Goal: Check status: Check status

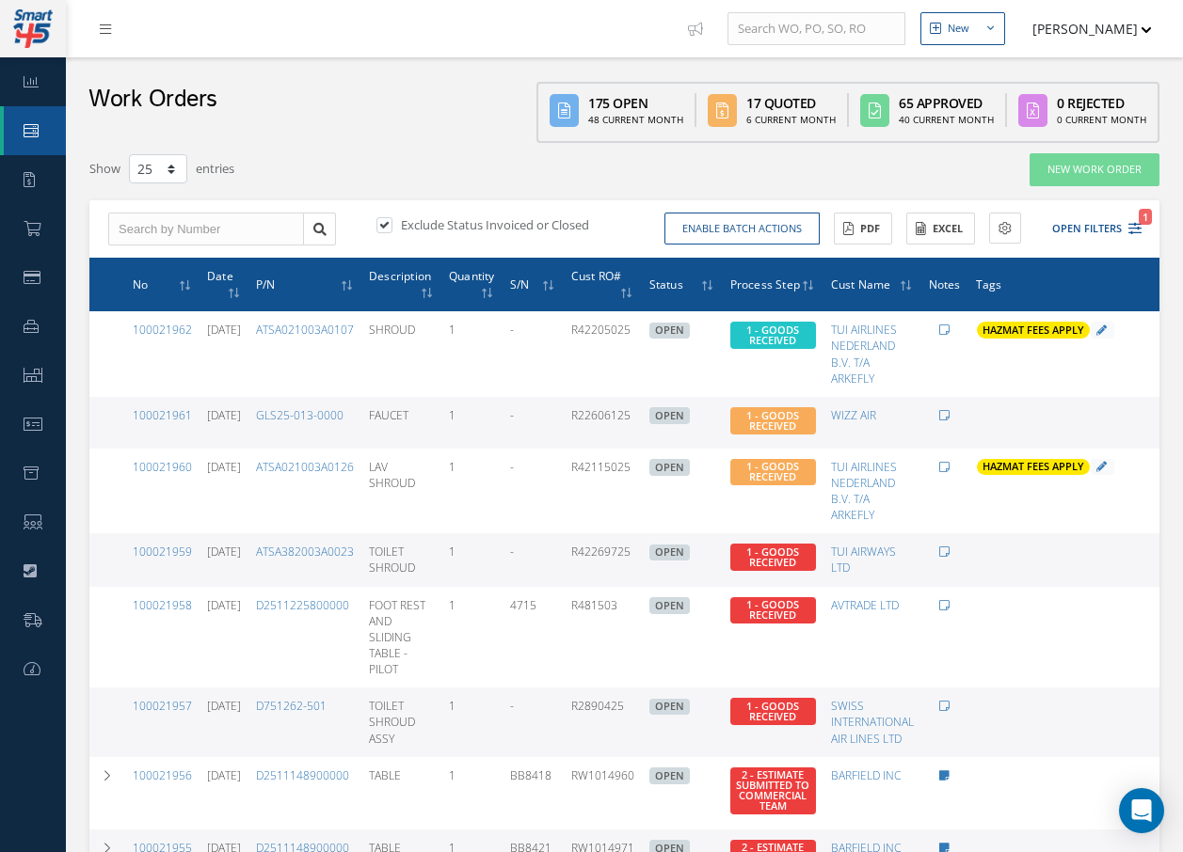
select select "25"
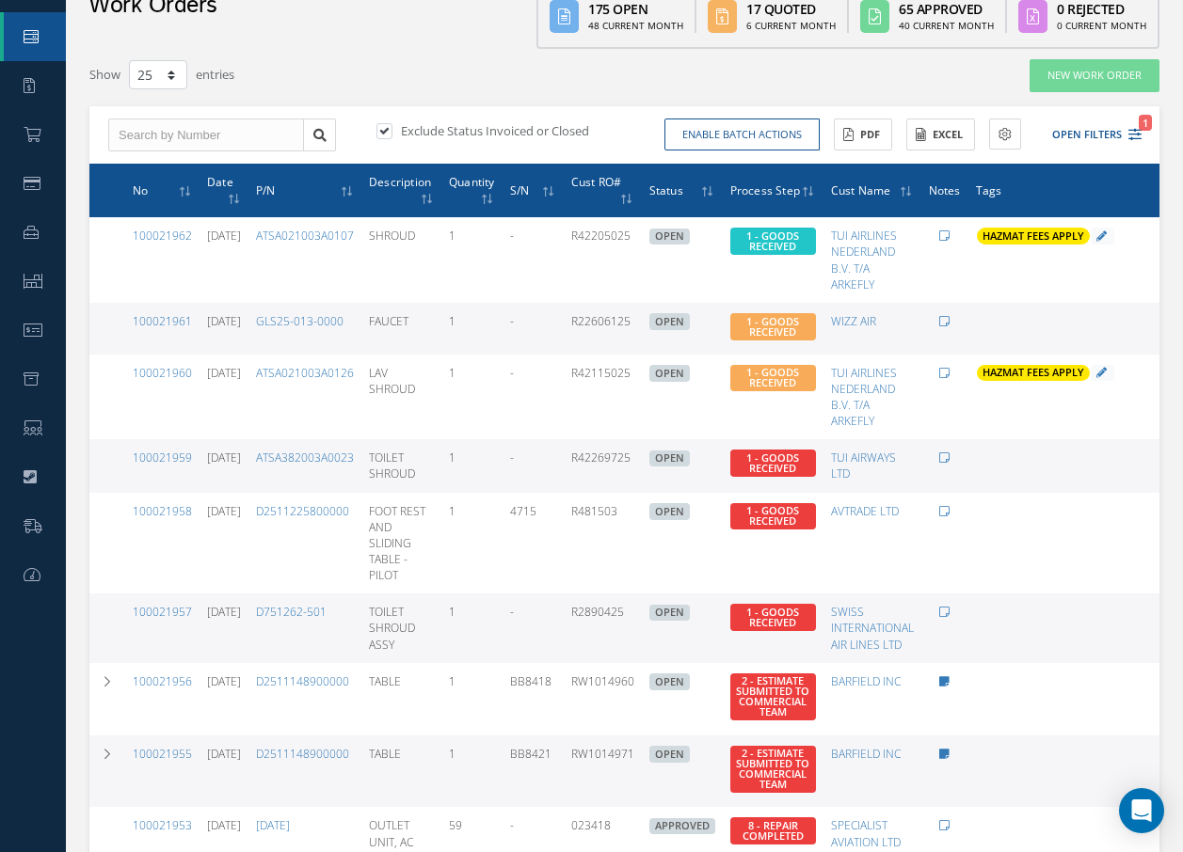
scroll to position [94, 0]
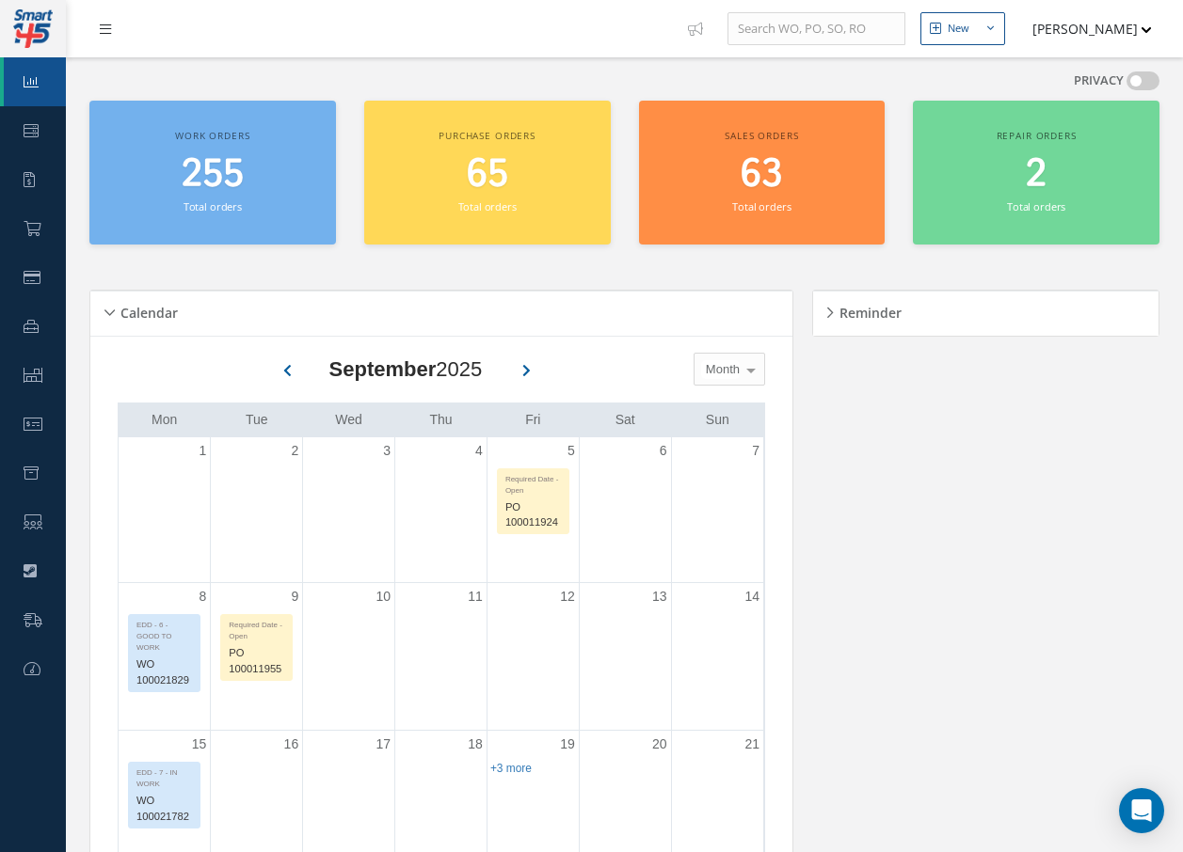
click at [114, 30] on link at bounding box center [110, 28] width 51 height 31
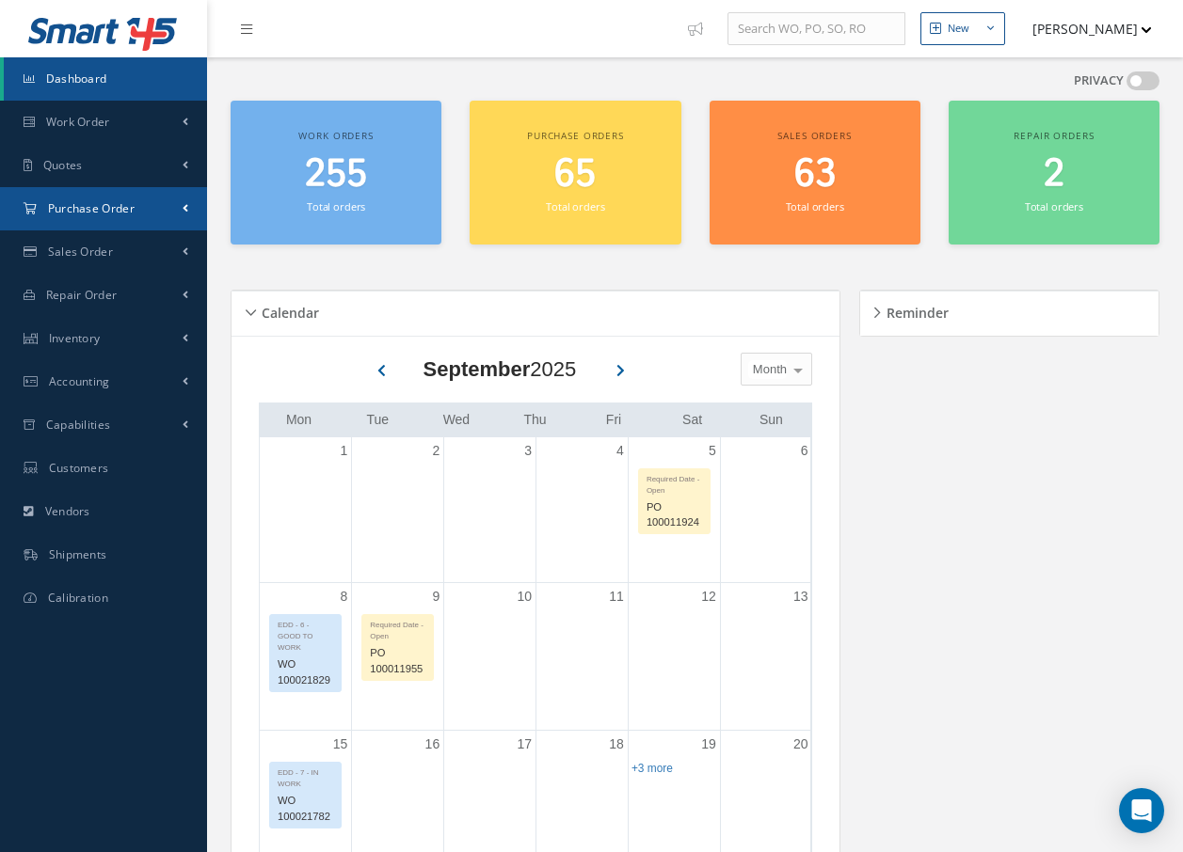
click at [89, 208] on span "Purchase Order" at bounding box center [91, 208] width 87 height 16
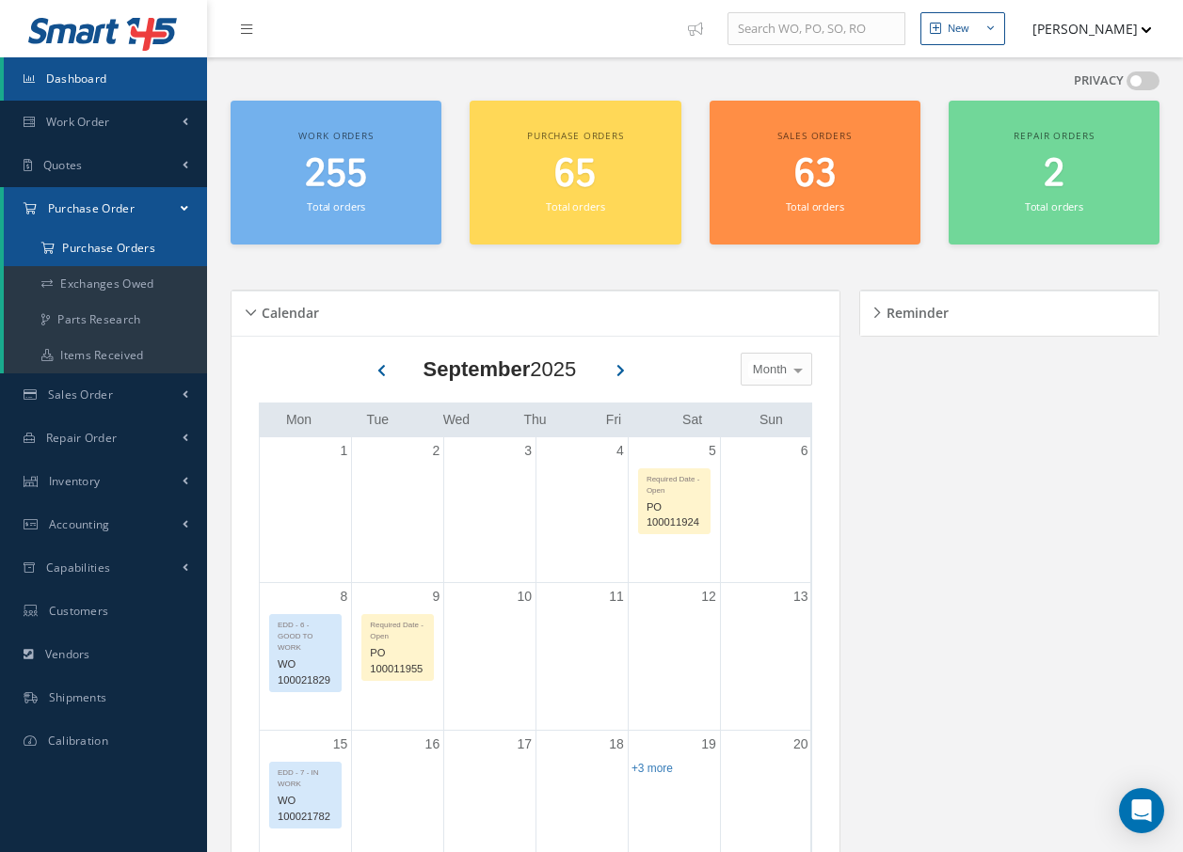
click at [104, 246] on a=1&status_id=2&status_id=3&status_id=5&collapsedFilters"] "Purchase Orders" at bounding box center [105, 248] width 203 height 36
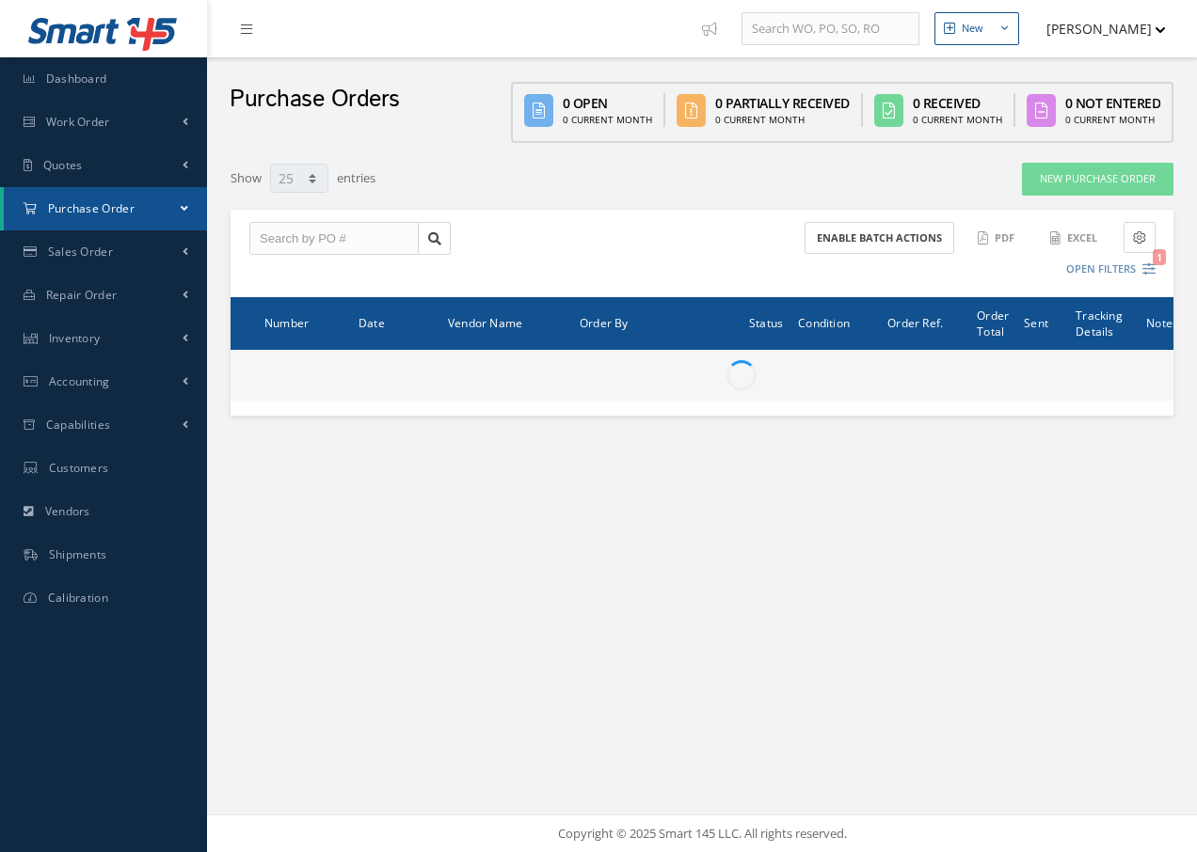
select select "25"
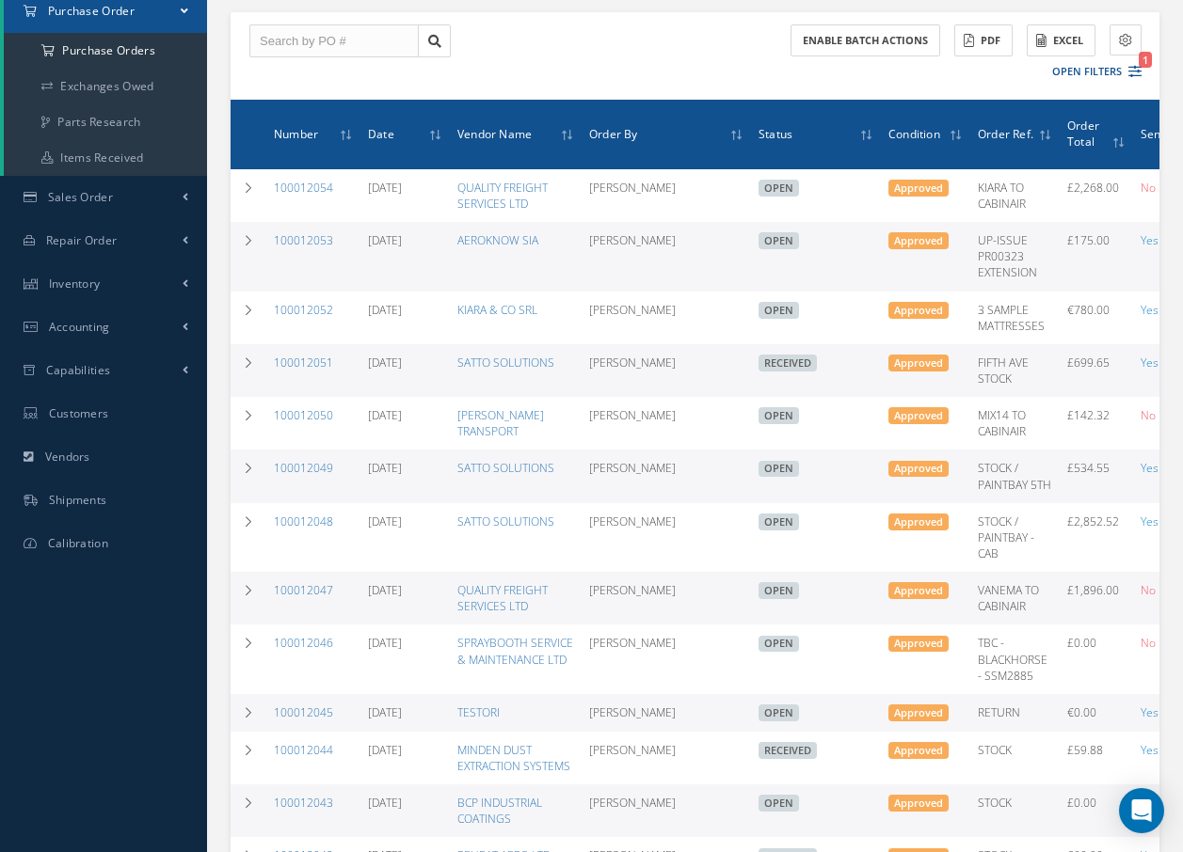
scroll to position [154, 0]
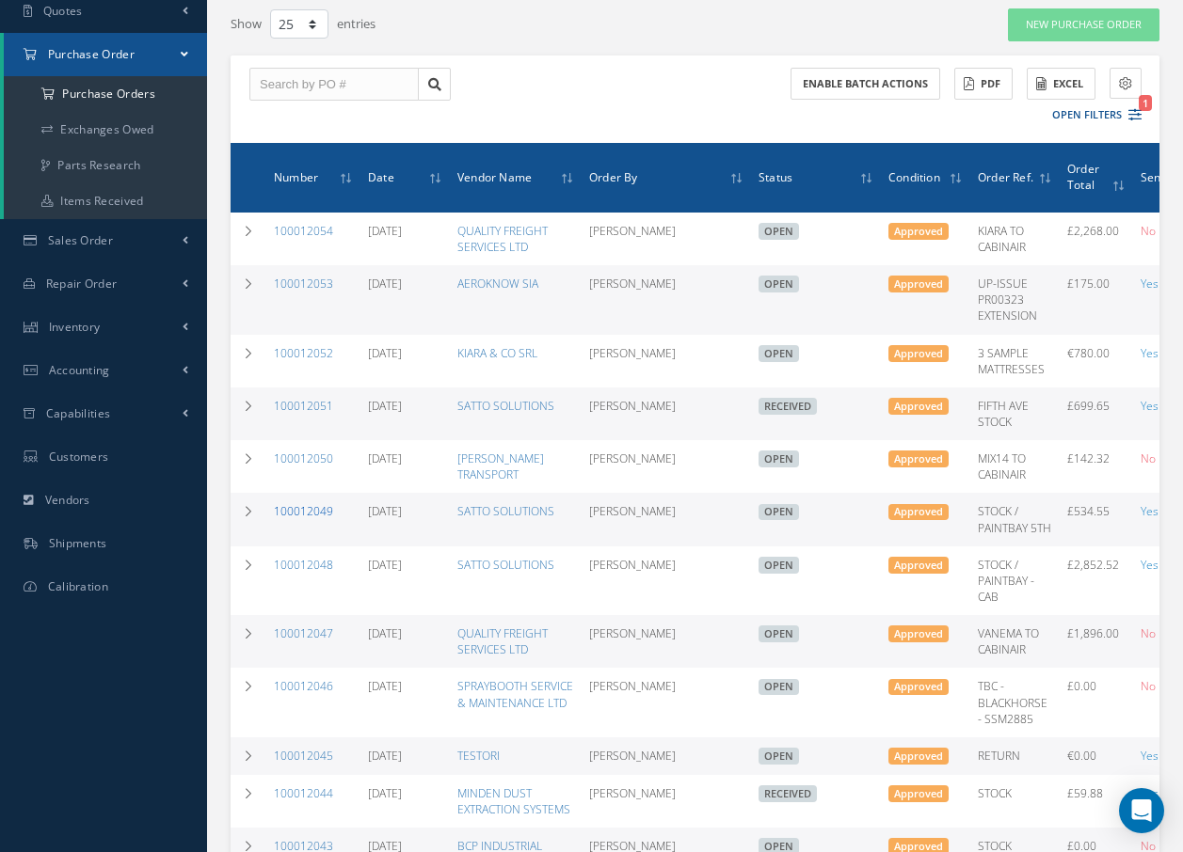
click at [312, 514] on link "100012049" at bounding box center [303, 511] width 59 height 16
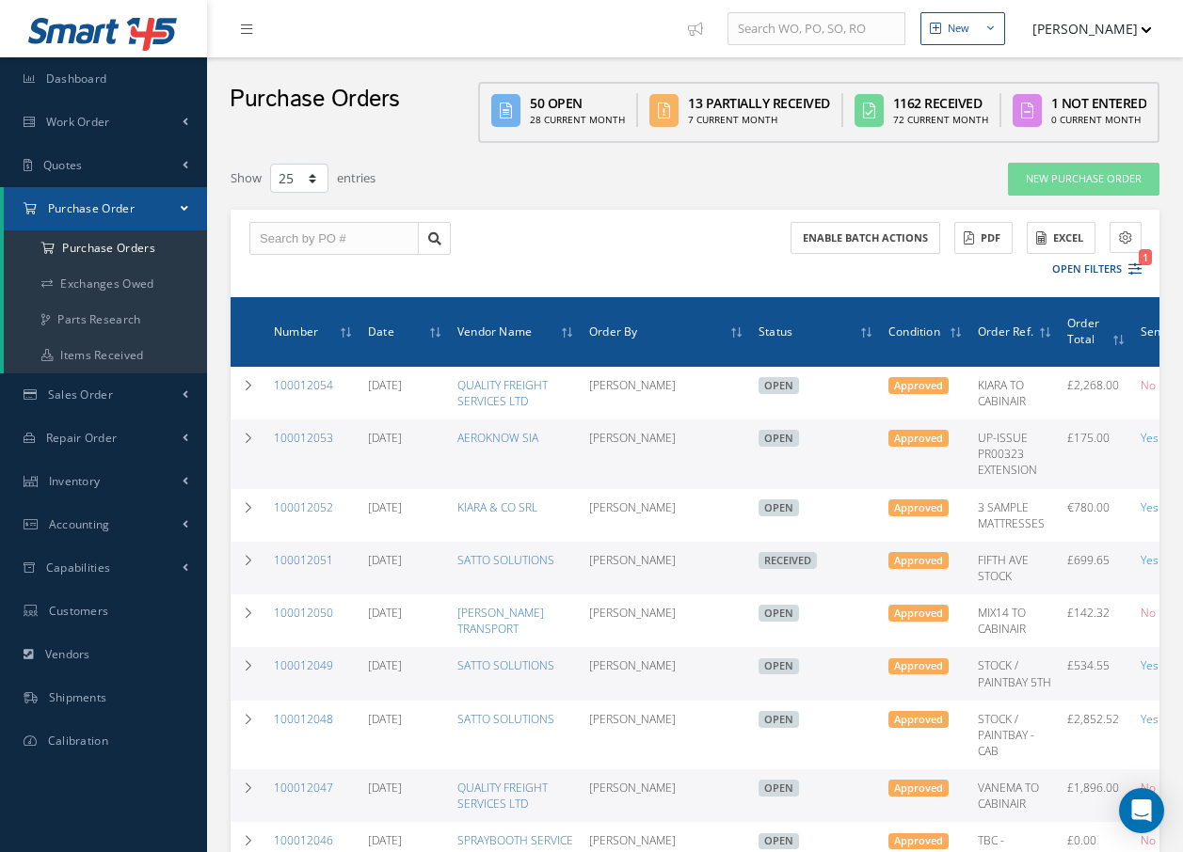
select select "25"
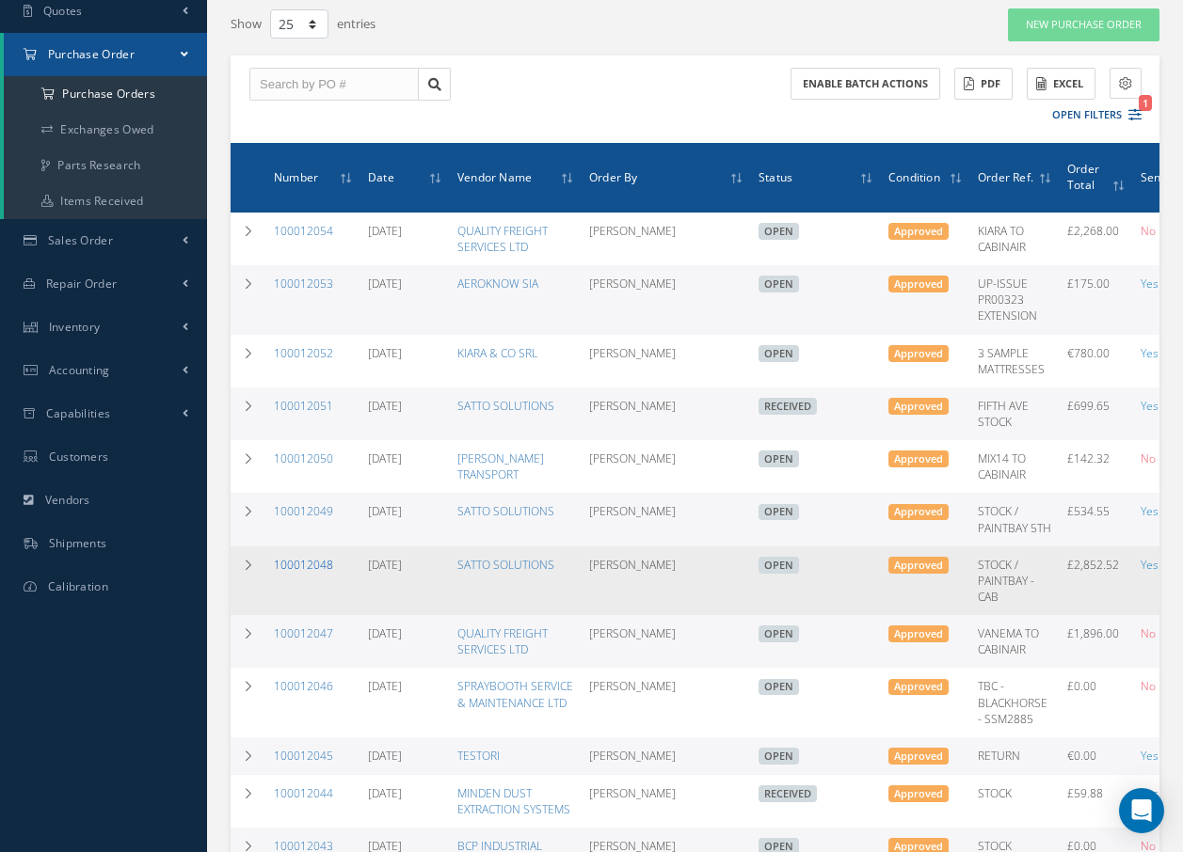
click at [305, 568] on link "100012048" at bounding box center [303, 565] width 59 height 16
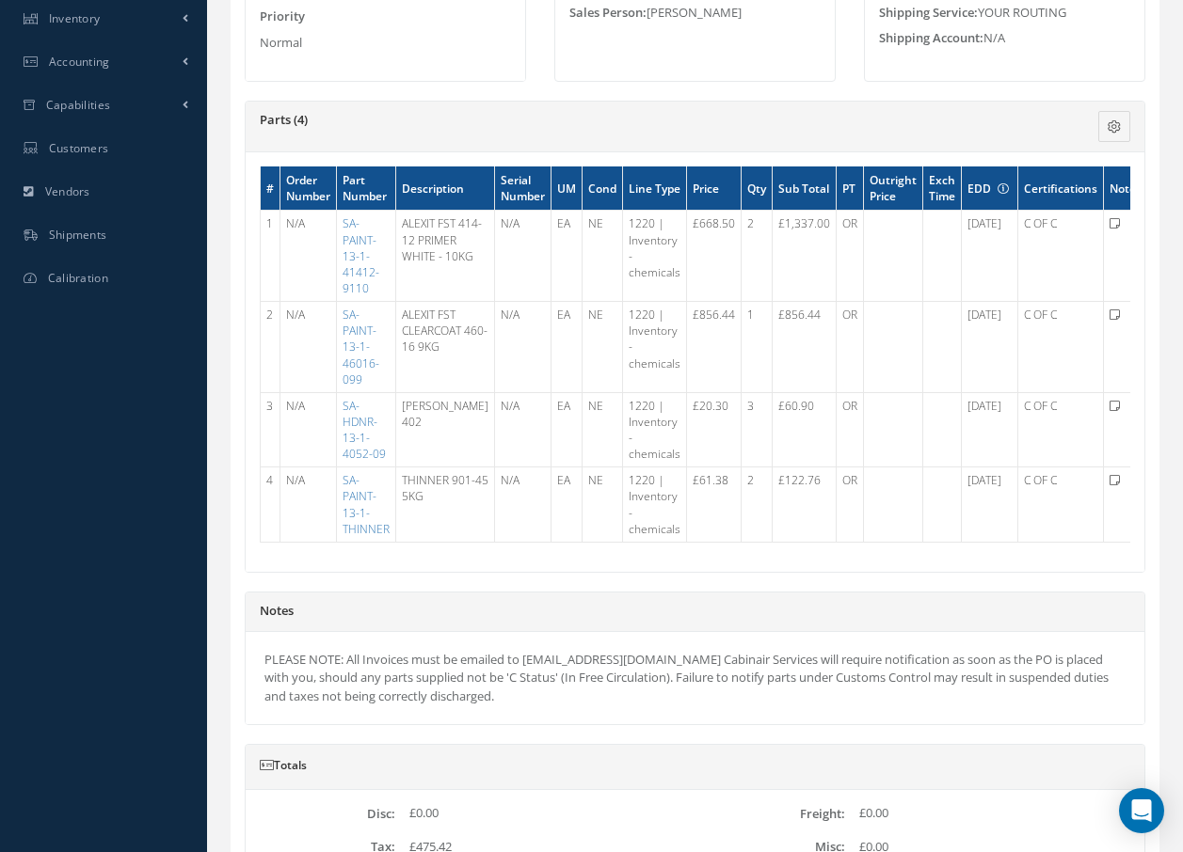
scroll to position [470, 0]
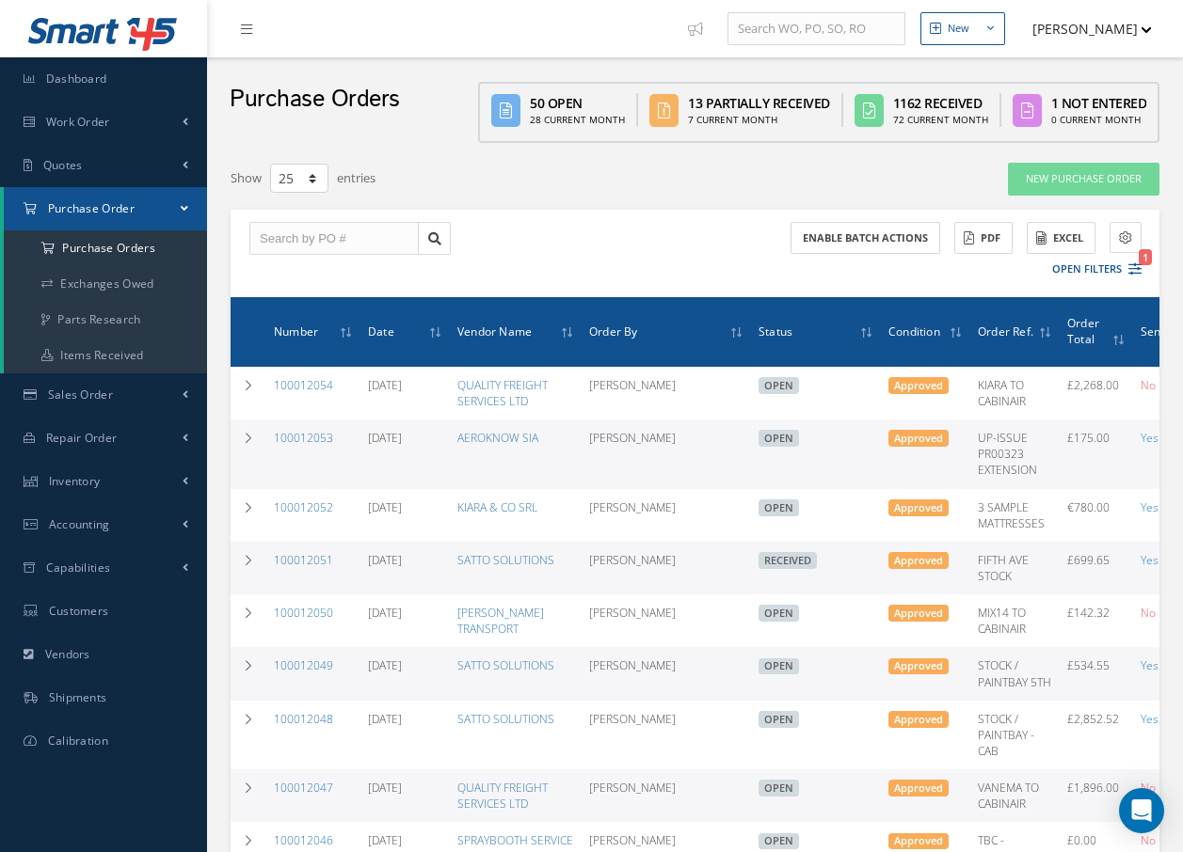
select select "25"
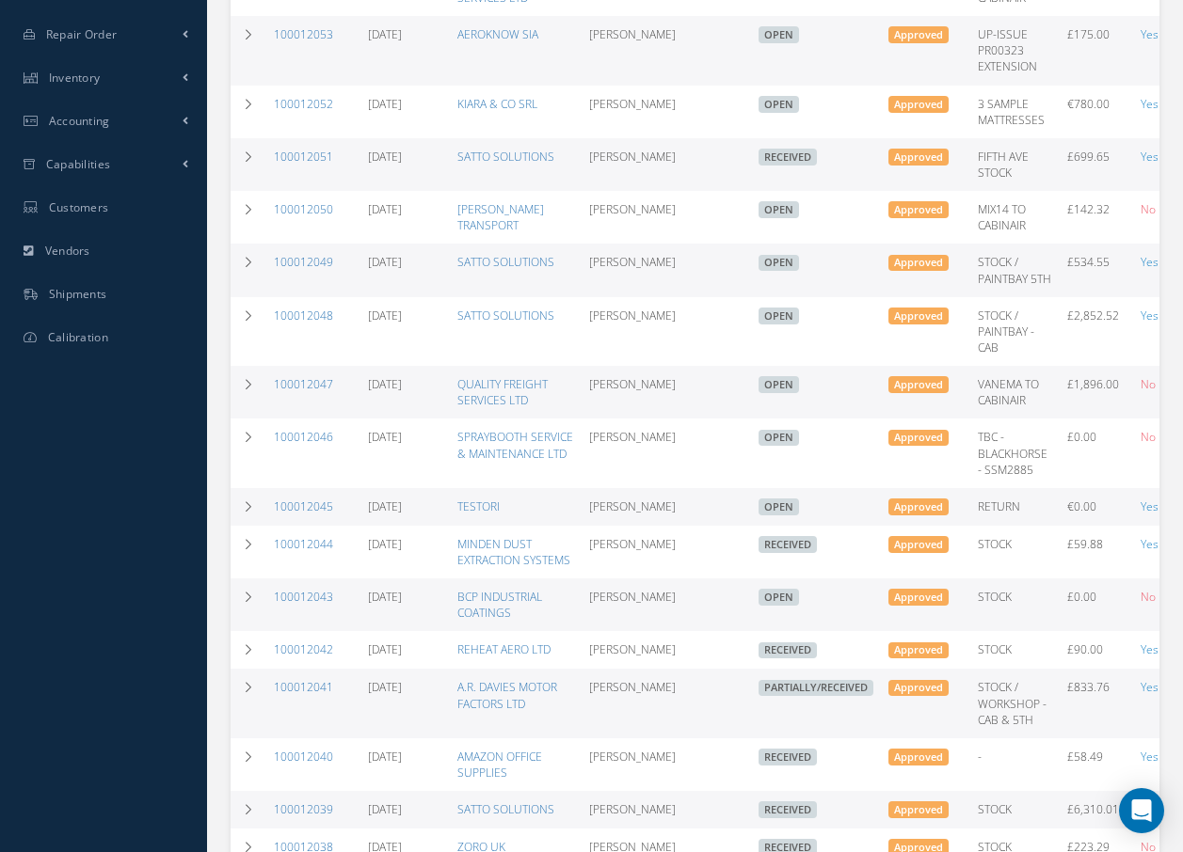
scroll to position [437, 0]
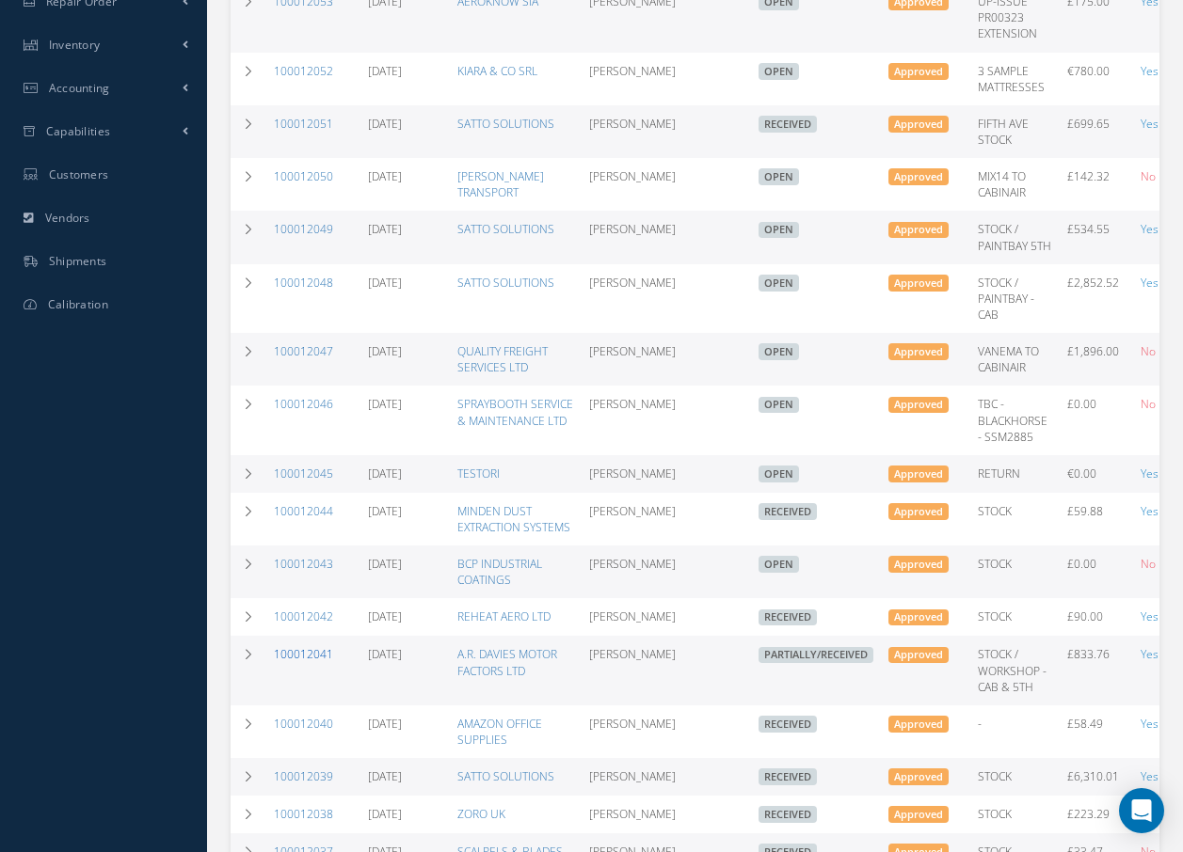
click at [315, 651] on link "100012041" at bounding box center [303, 654] width 59 height 16
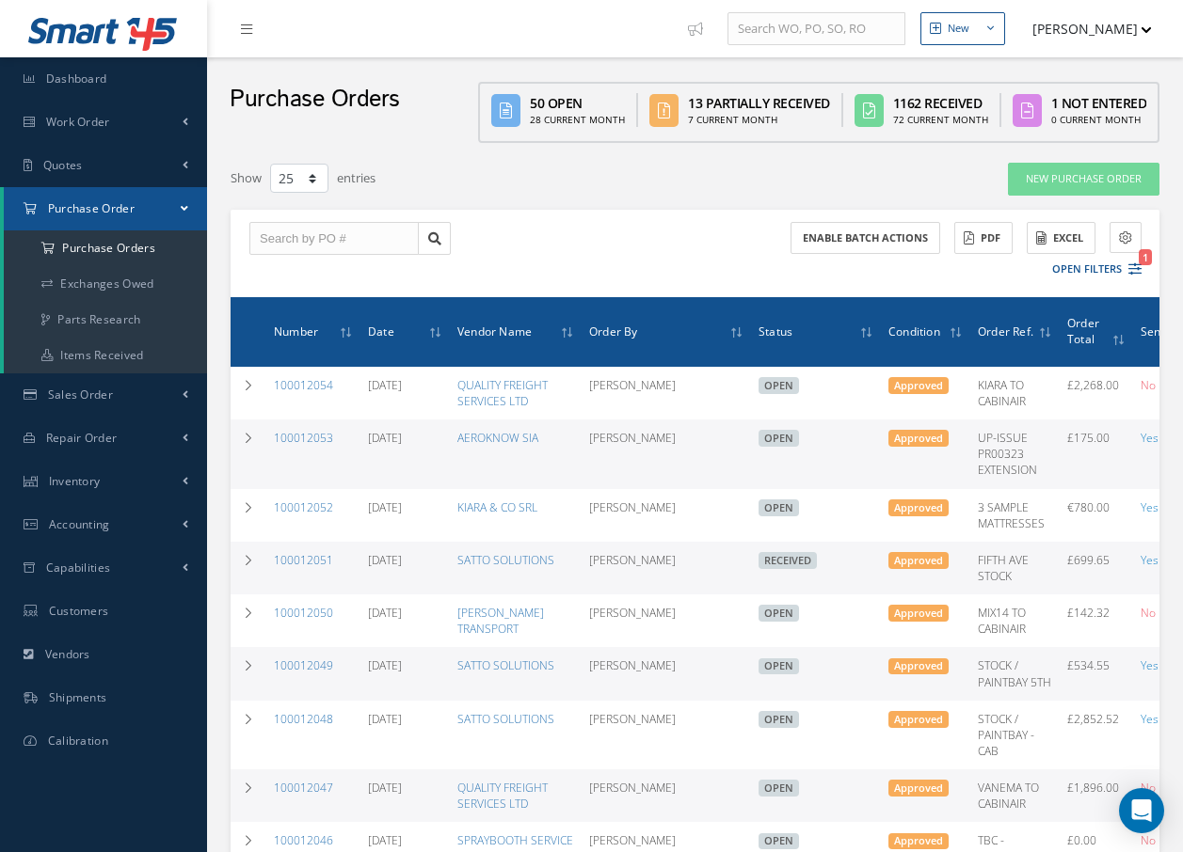
select select "25"
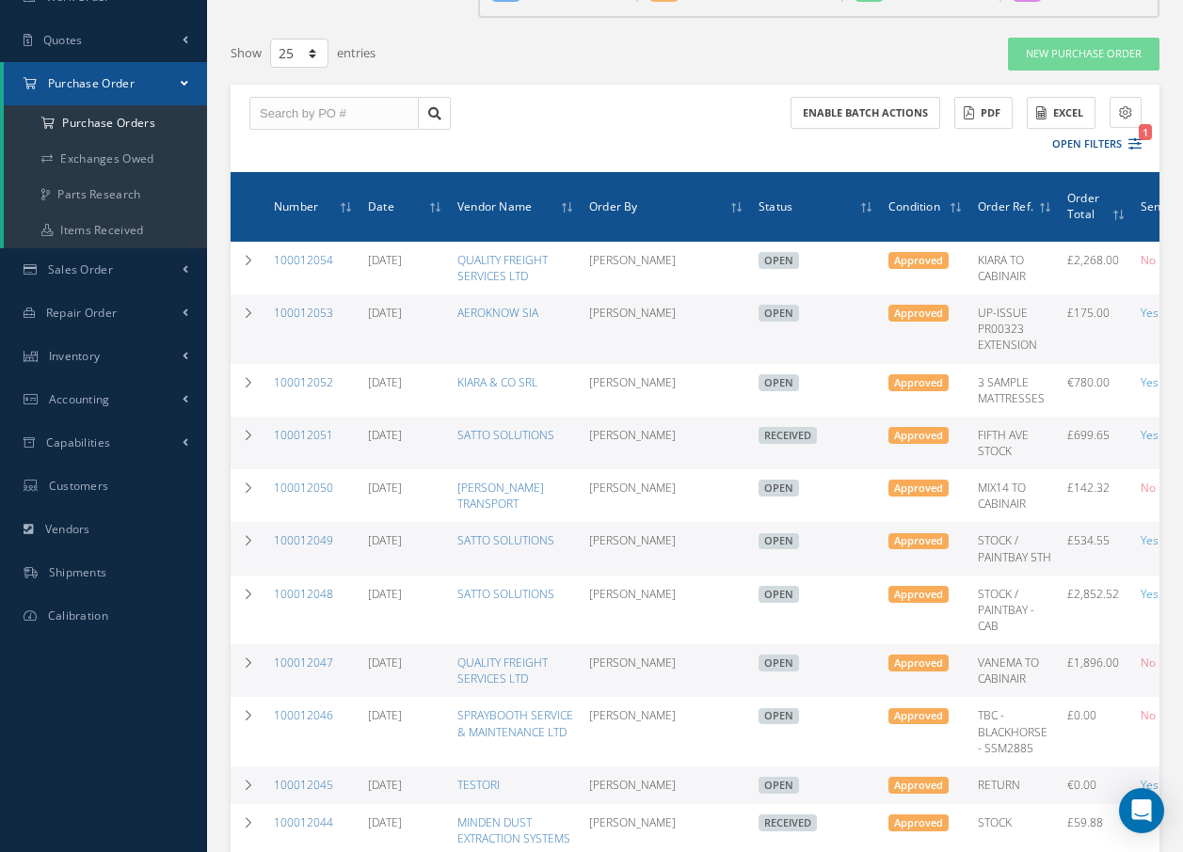
scroll to position [94, 0]
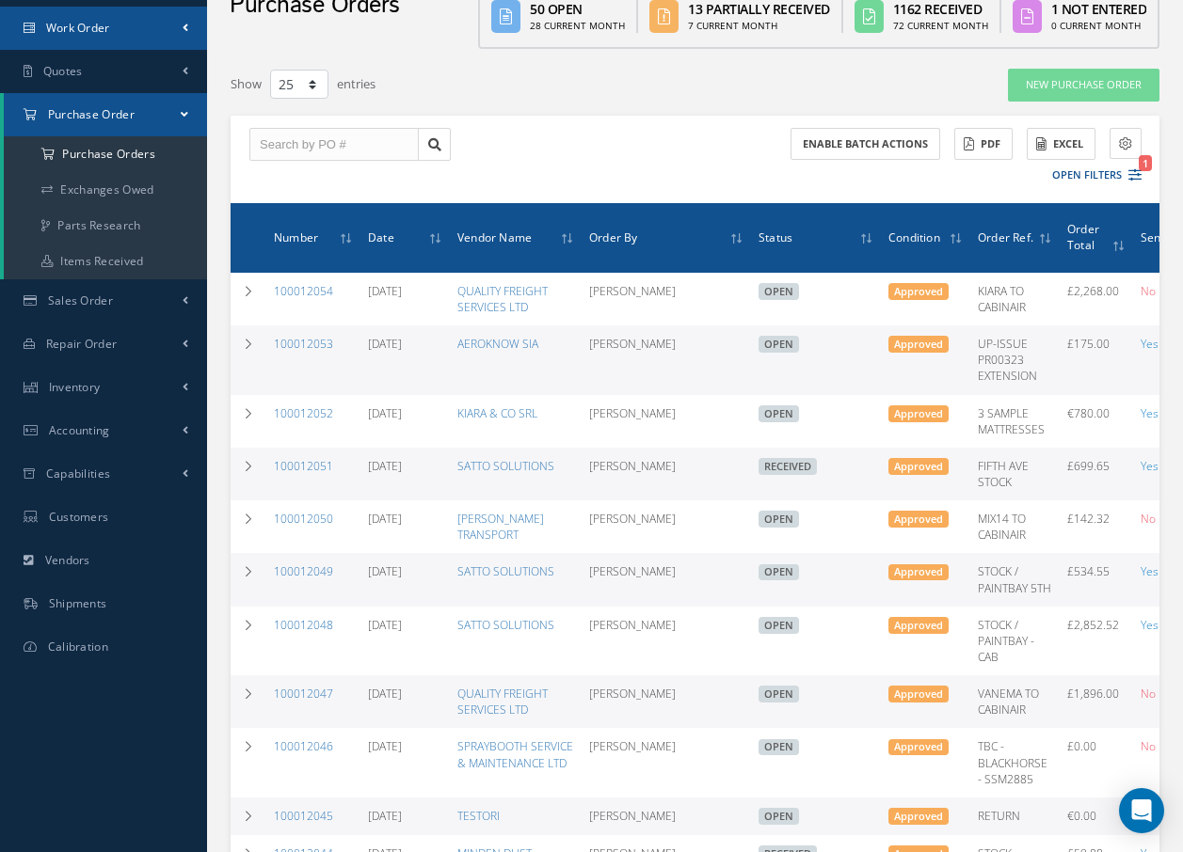
click at [104, 26] on span "Work Order" at bounding box center [78, 28] width 64 height 16
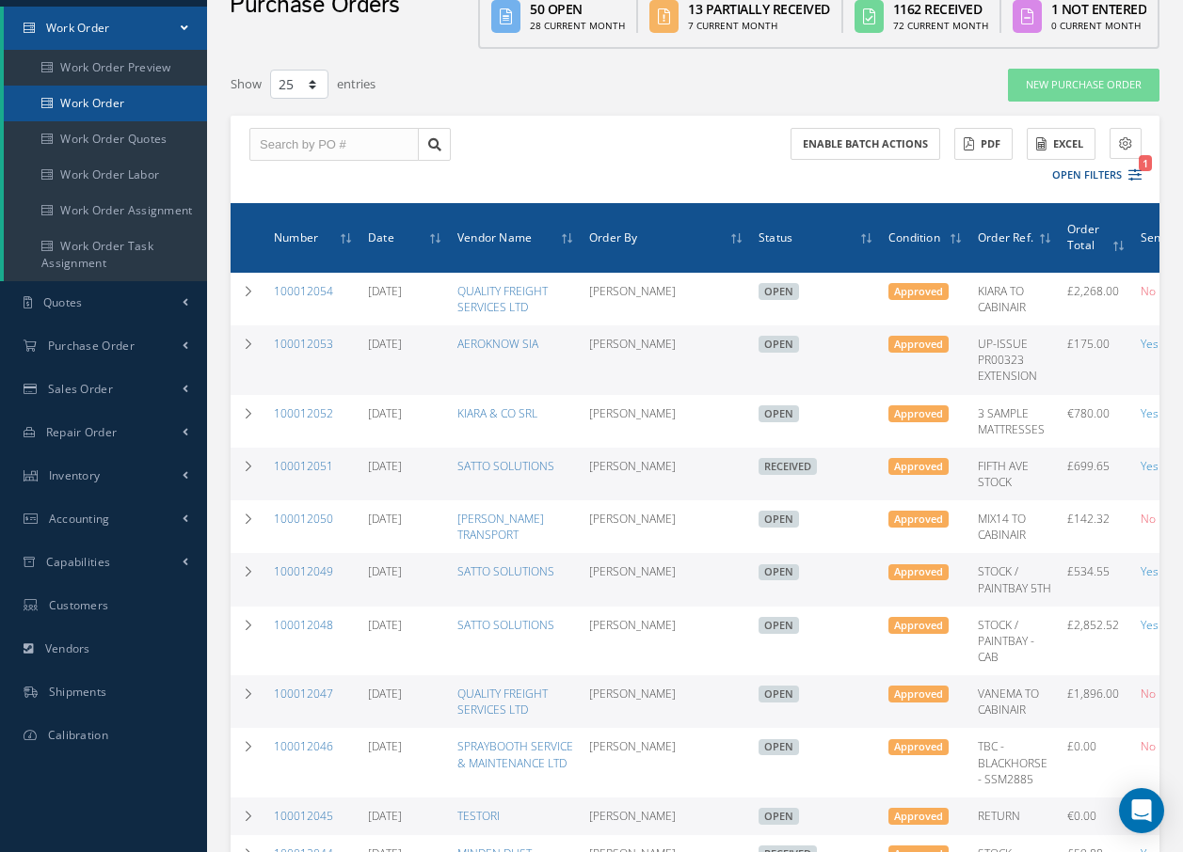
click at [96, 96] on link "Work Order" at bounding box center [105, 104] width 203 height 36
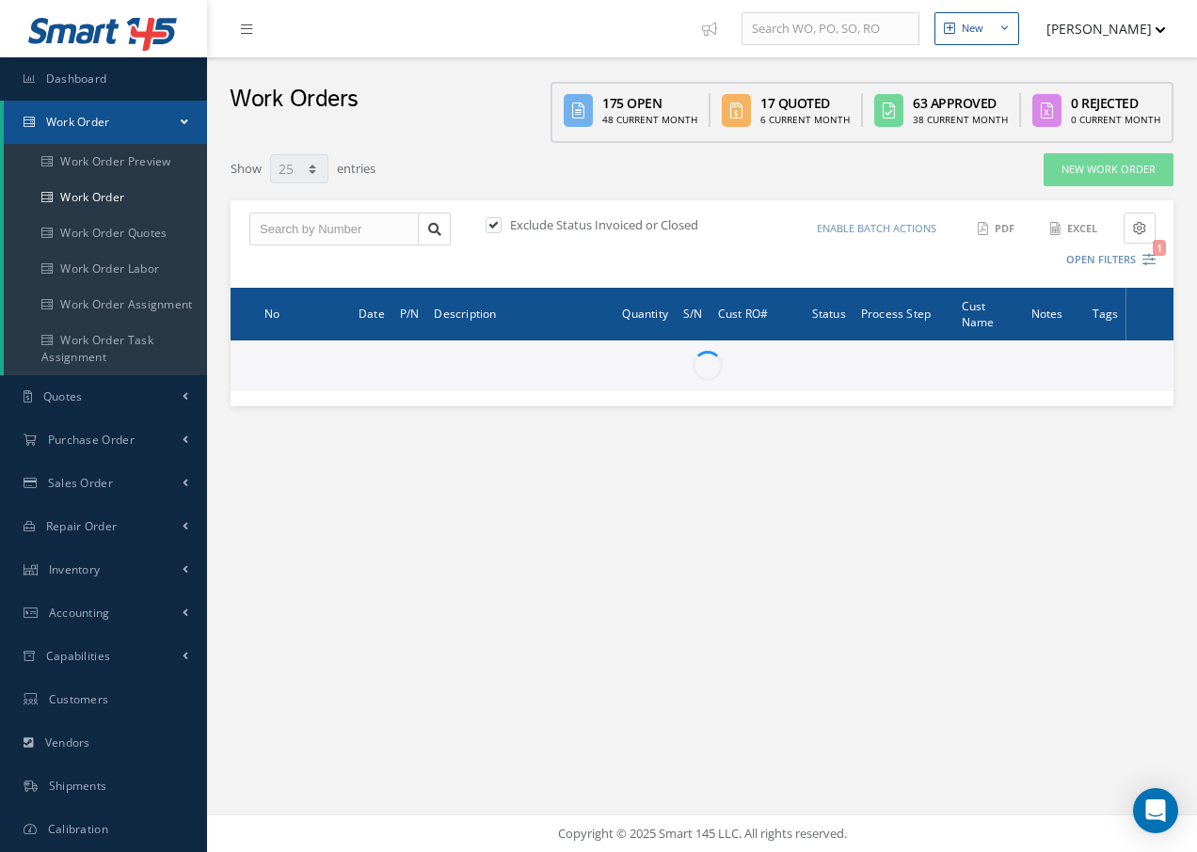
select select "25"
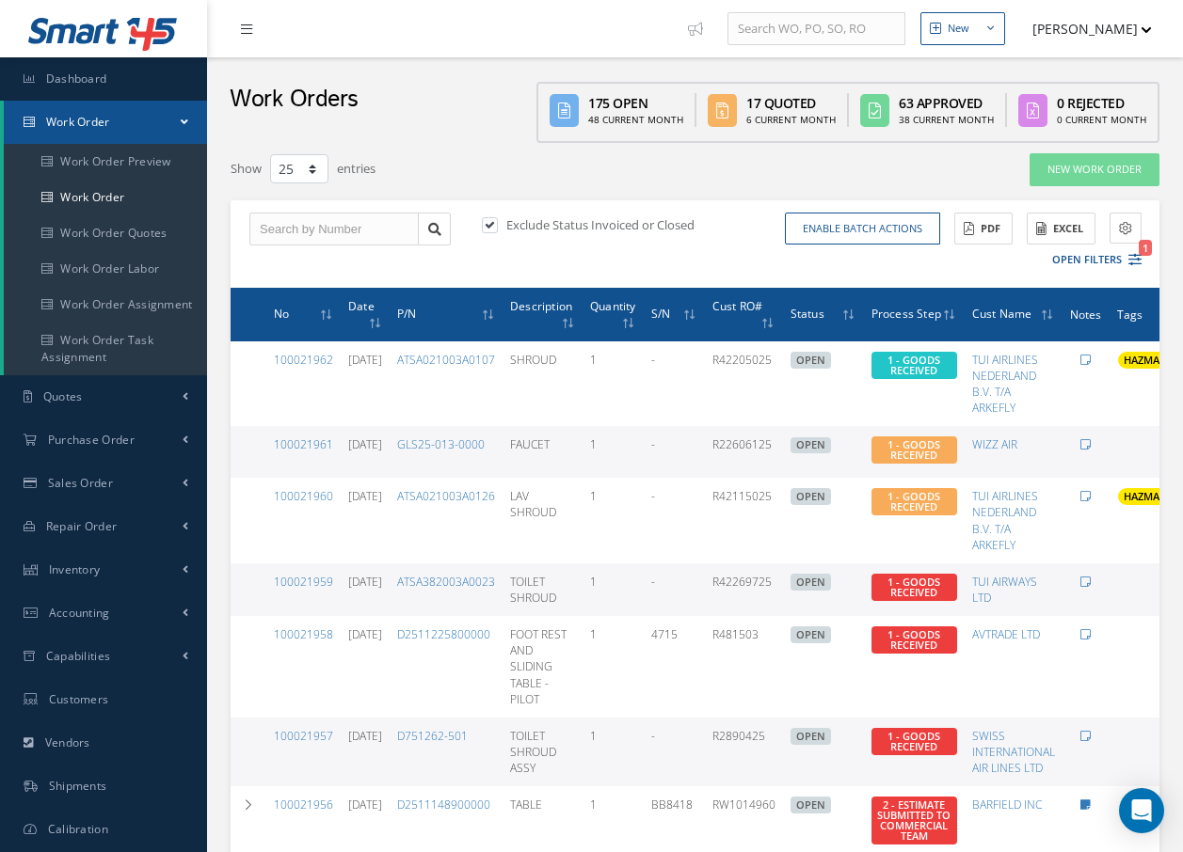
click at [246, 28] on icon at bounding box center [246, 29] width 11 height 13
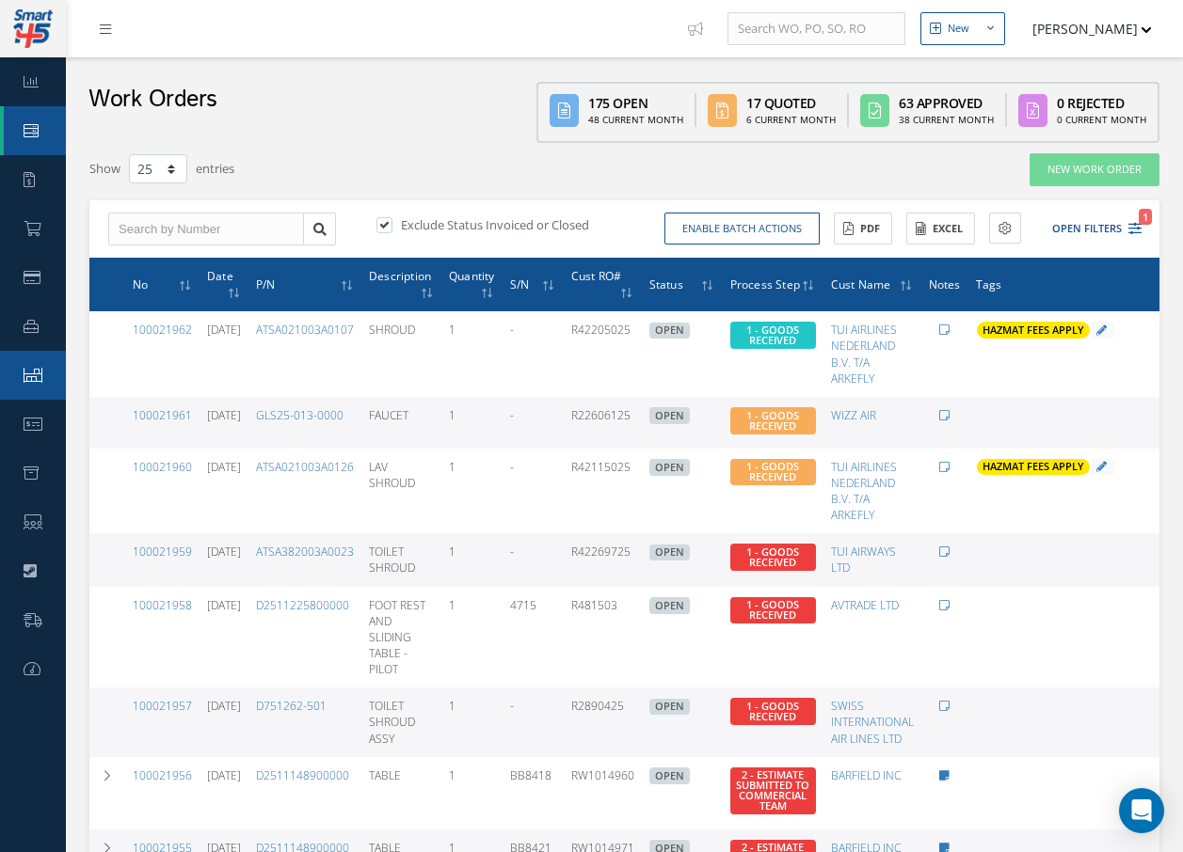
click at [31, 382] on icon at bounding box center [33, 375] width 19 height 15
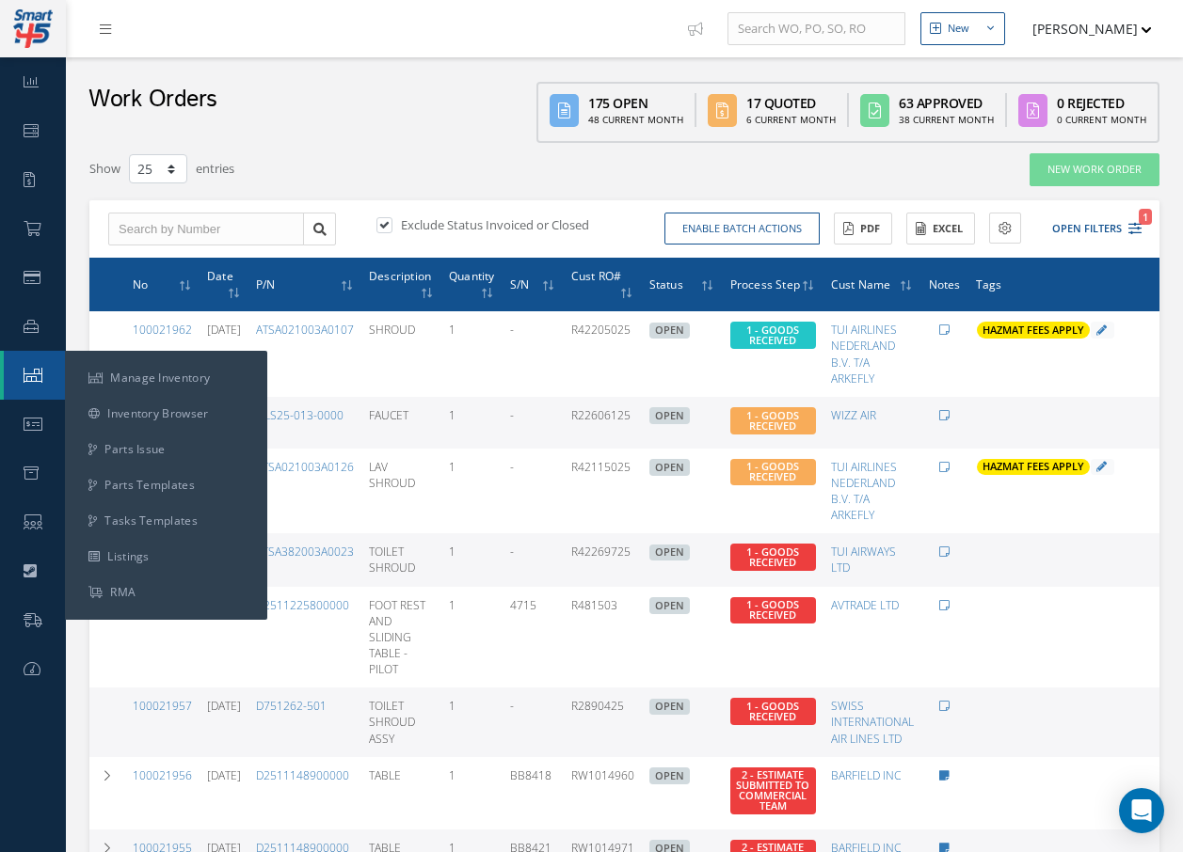
click at [31, 382] on icon at bounding box center [33, 375] width 19 height 15
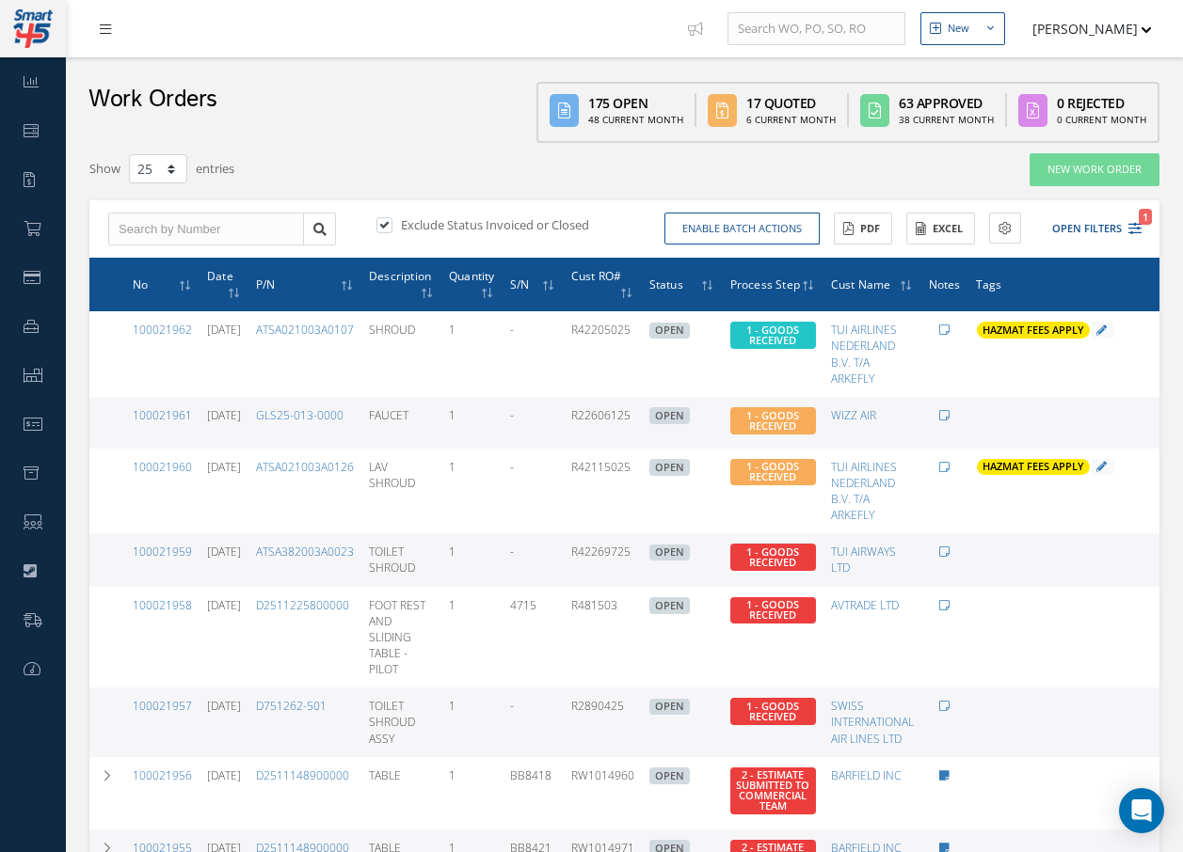
click at [109, 23] on icon at bounding box center [105, 29] width 11 height 13
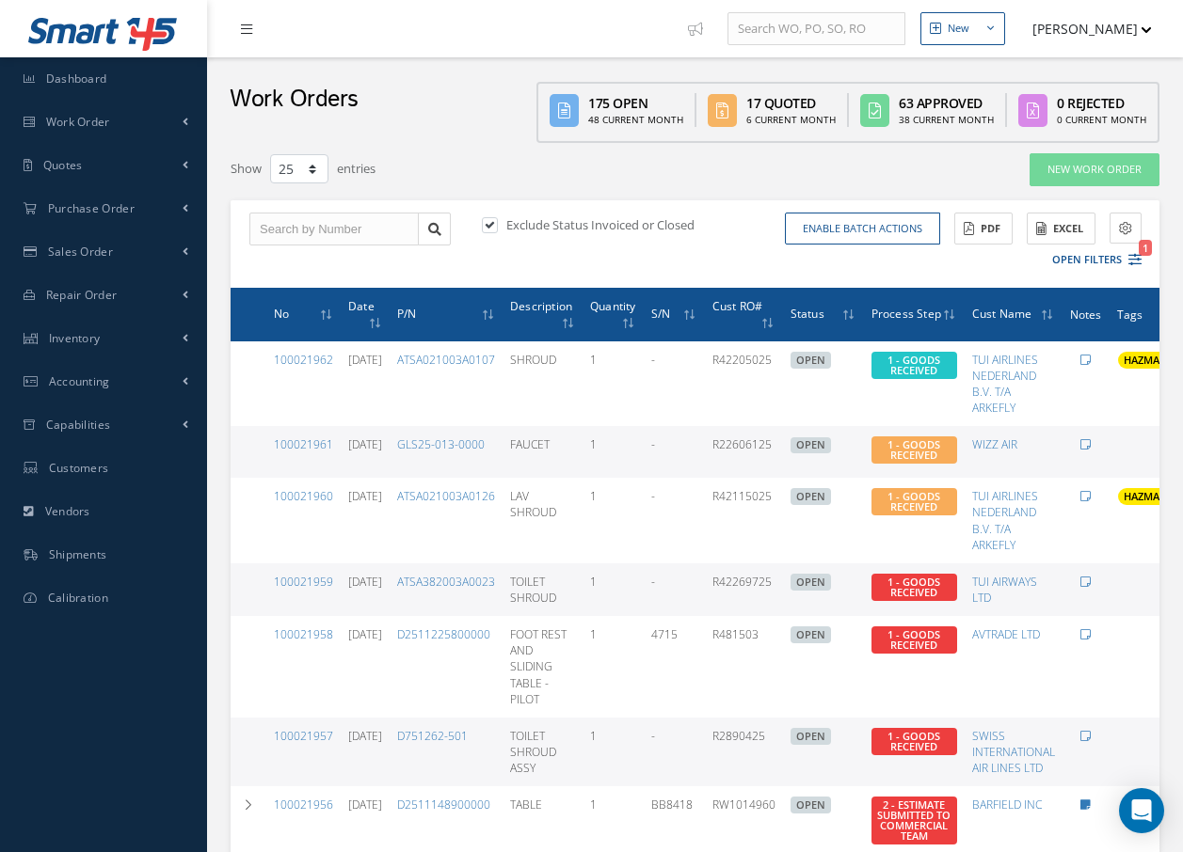
click at [240, 28] on link at bounding box center [251, 28] width 51 height 31
